Goal: Information Seeking & Learning: Learn about a topic

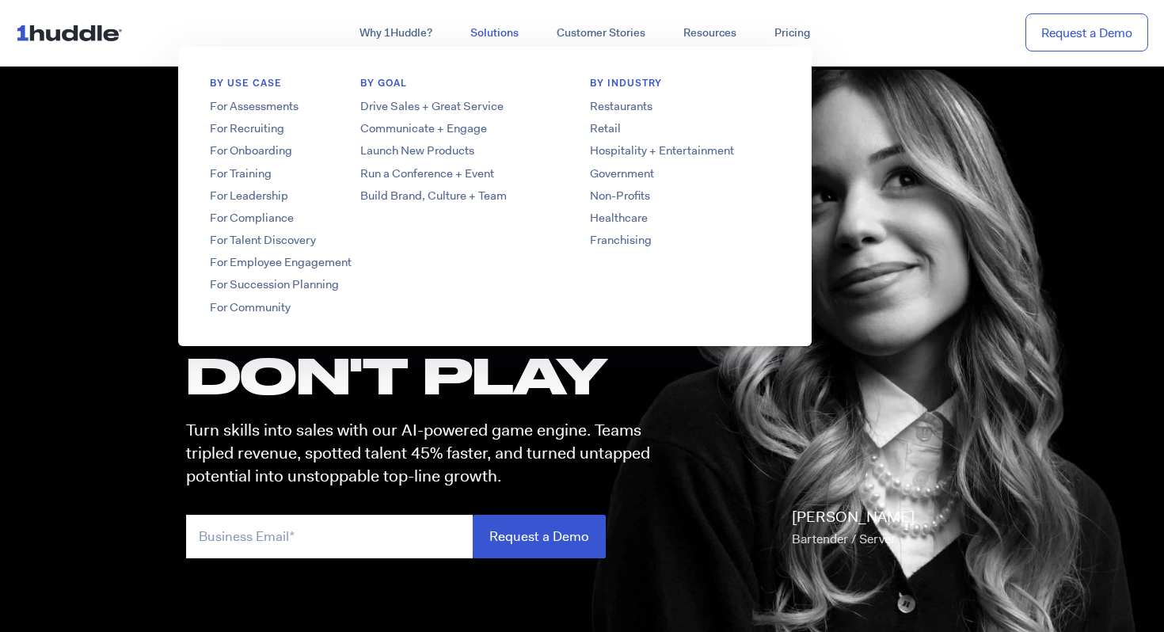
click at [489, 31] on link "Solutions" at bounding box center [494, 33] width 86 height 29
click at [614, 108] on link "Restaurants" at bounding box center [684, 106] width 253 height 17
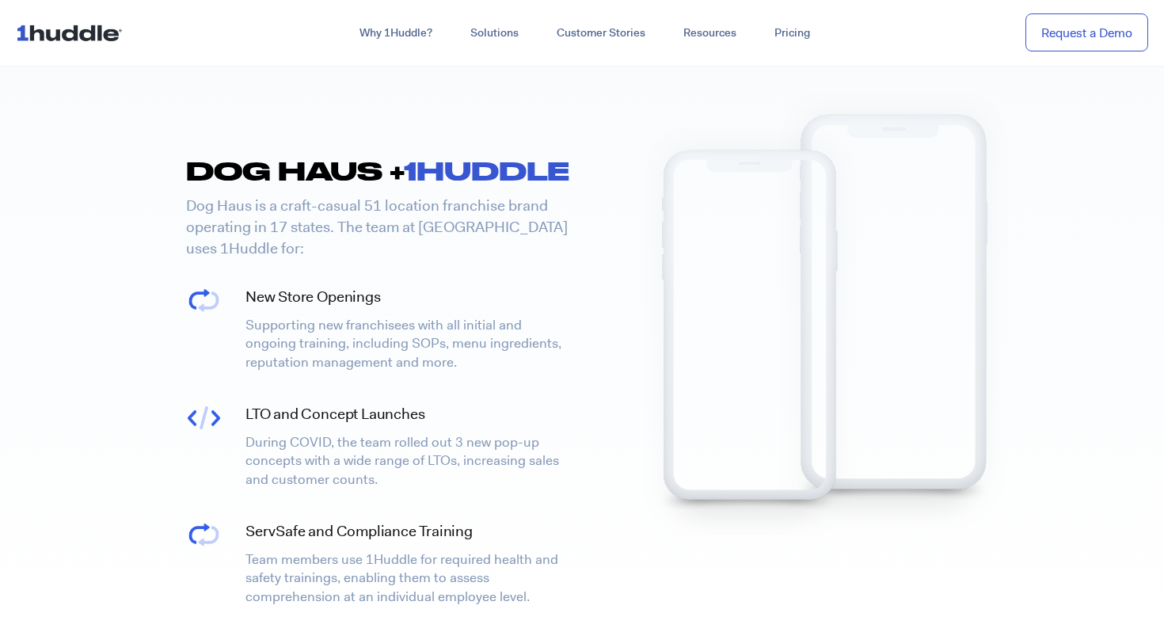
scroll to position [2124, 0]
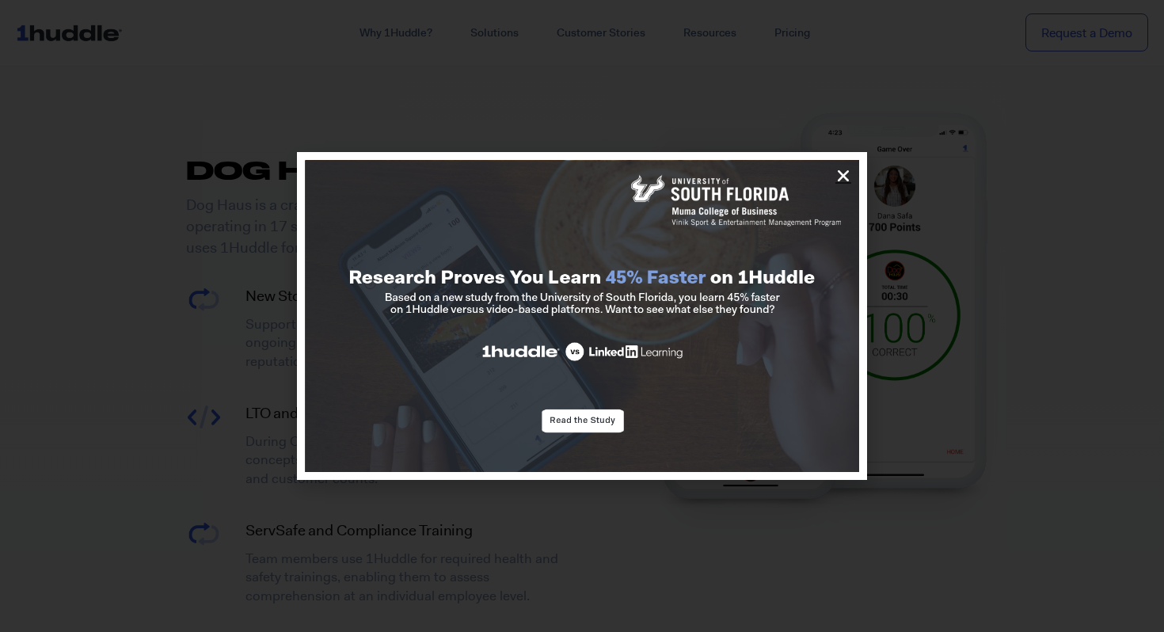
click at [846, 171] on icon "Close" at bounding box center [843, 176] width 16 height 16
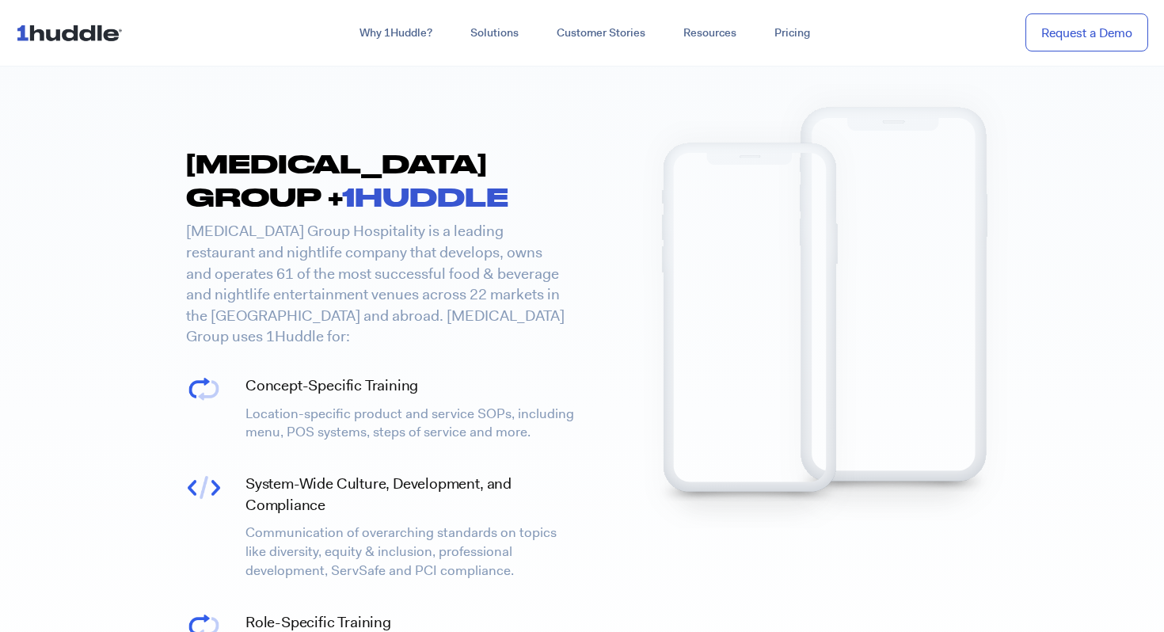
scroll to position [3266, 0]
